Goal: Task Accomplishment & Management: Use online tool/utility

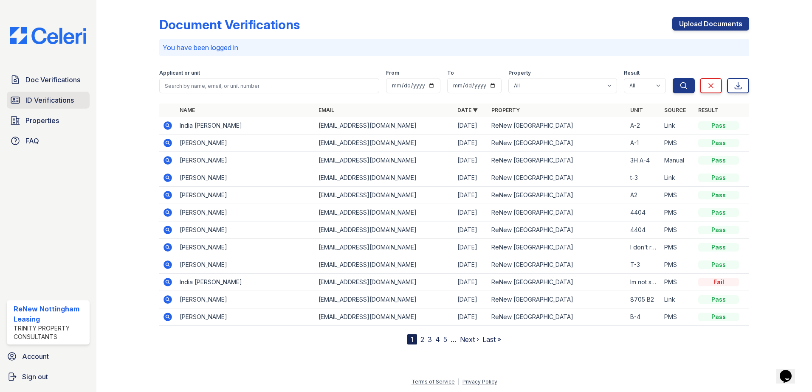
click at [57, 103] on span "ID Verifications" at bounding box center [49, 100] width 48 height 10
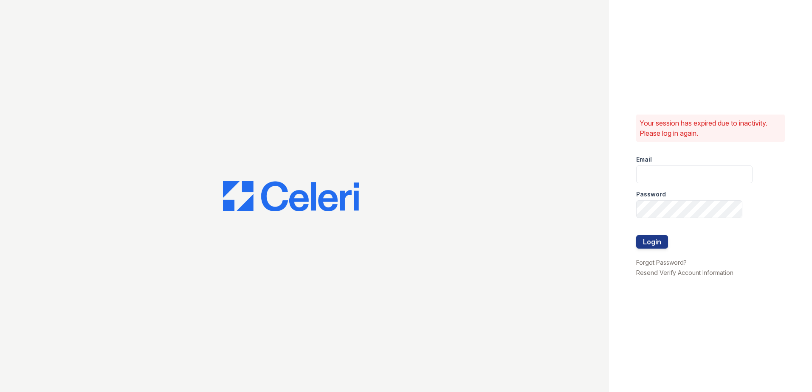
type input "renewnottingham@trinity-pm.com"
click at [659, 247] on button "Login" at bounding box center [652, 242] width 32 height 14
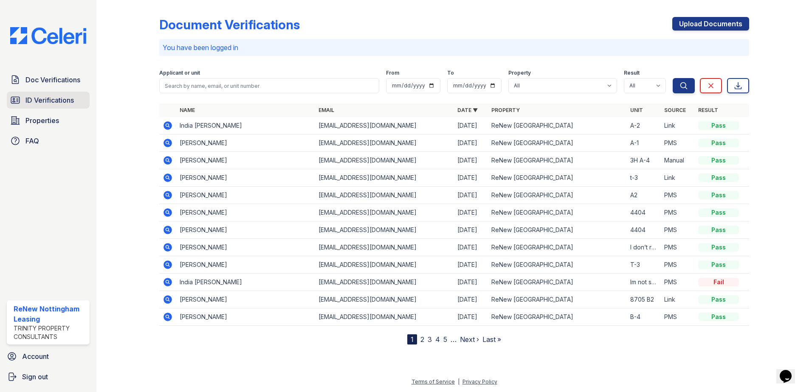
click at [46, 105] on span "ID Verifications" at bounding box center [49, 100] width 48 height 10
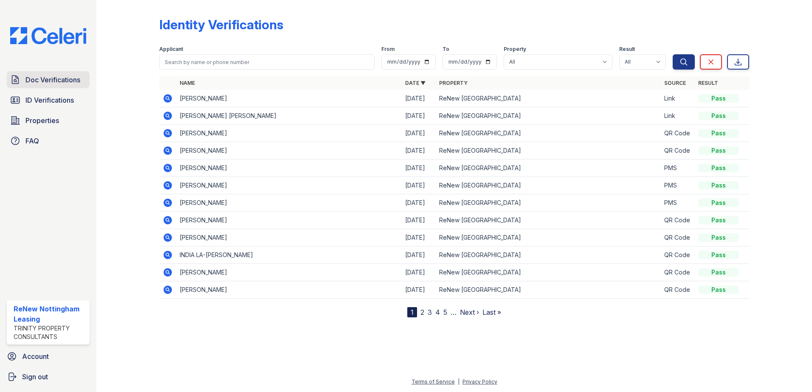
click at [50, 82] on span "Doc Verifications" at bounding box center [52, 80] width 55 height 10
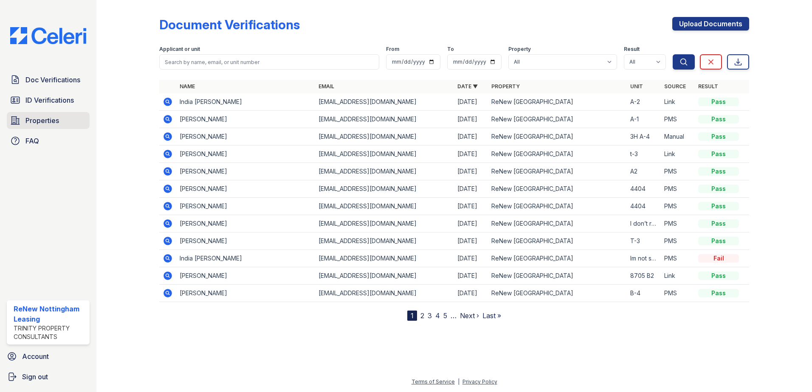
click at [43, 121] on span "Properties" at bounding box center [42, 120] width 34 height 10
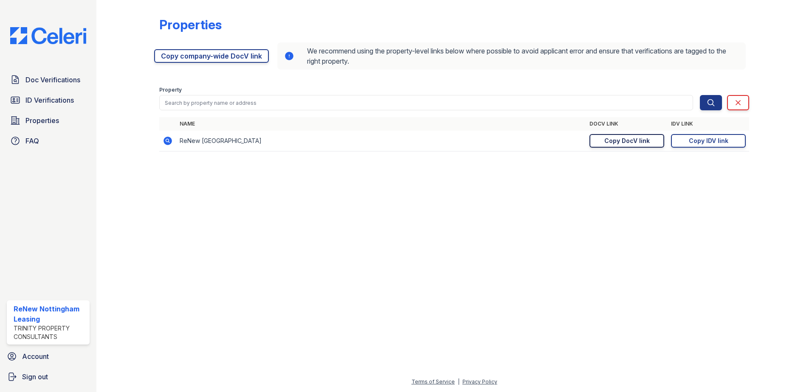
click at [634, 143] on div "Copy DocV link" at bounding box center [626, 141] width 45 height 8
